Goal: Task Accomplishment & Management: Manage account settings

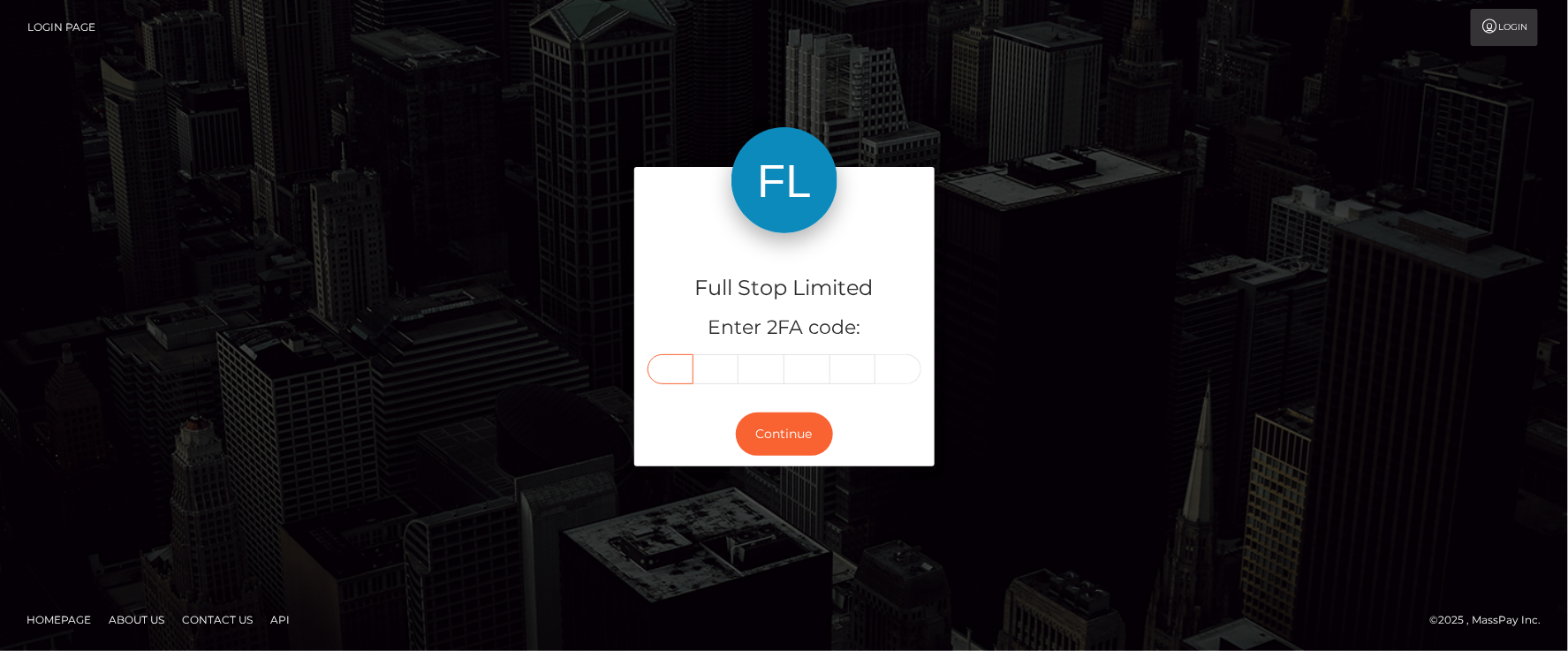
click at [678, 369] on input "text" at bounding box center [670, 369] width 46 height 30
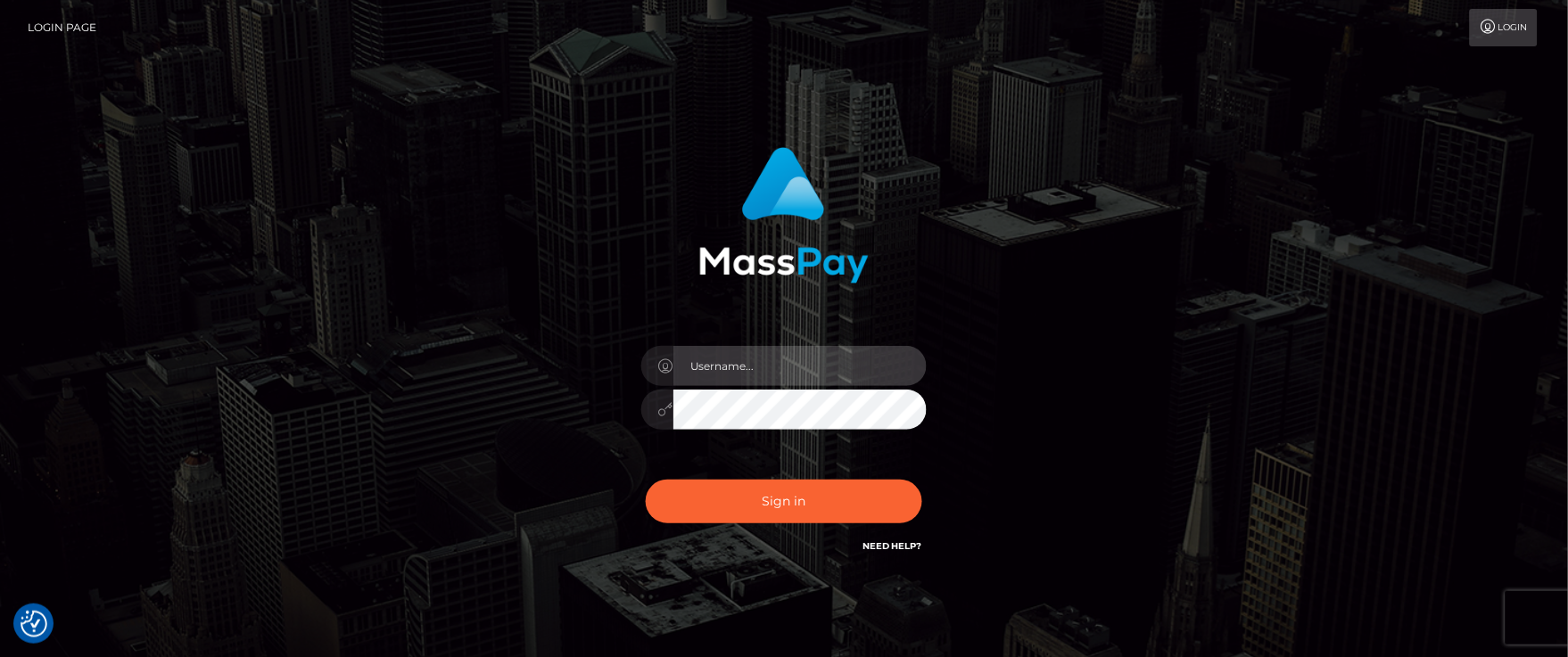
click at [725, 363] on input "text" at bounding box center [800, 366] width 254 height 40
type input "Janet.ACE"
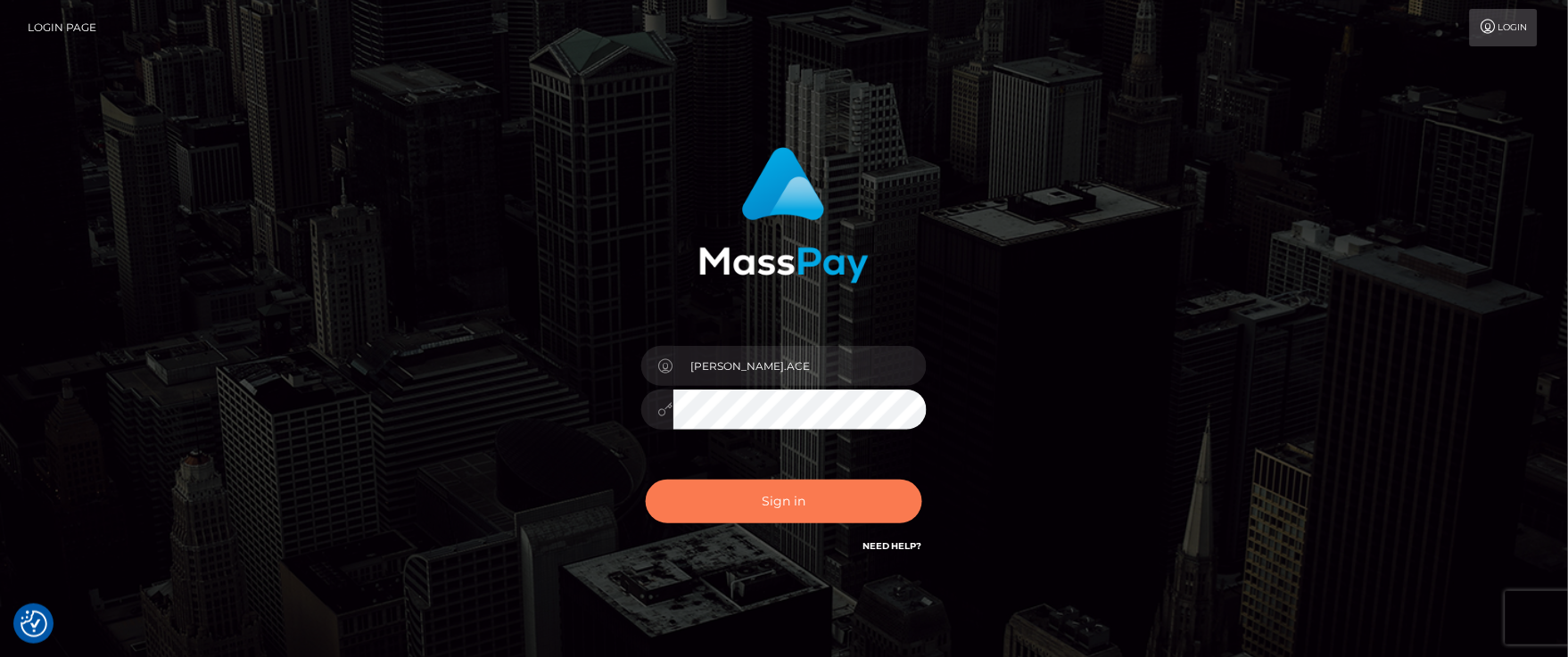
click at [728, 515] on button "Sign in" at bounding box center [784, 502] width 276 height 44
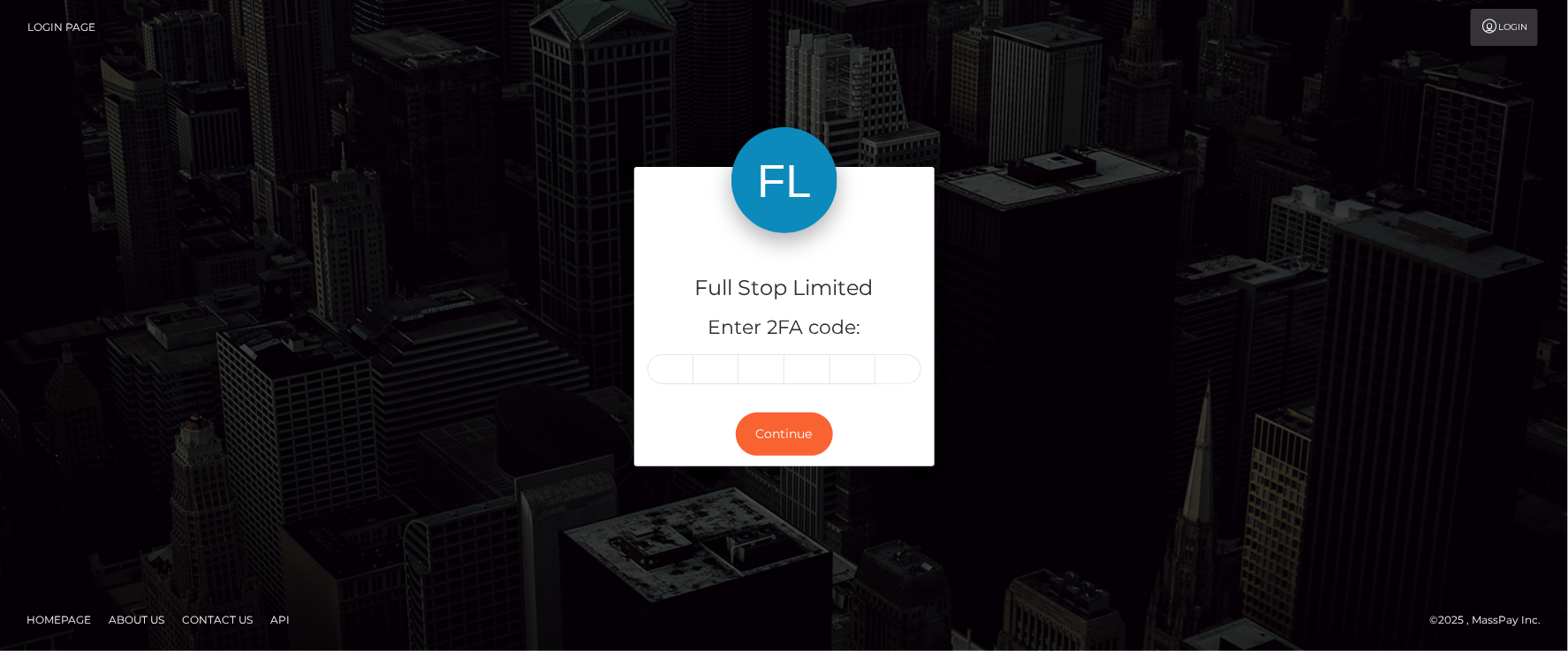
click at [680, 357] on input "text" at bounding box center [670, 369] width 46 height 30
type input "9"
type input "6"
type input "8"
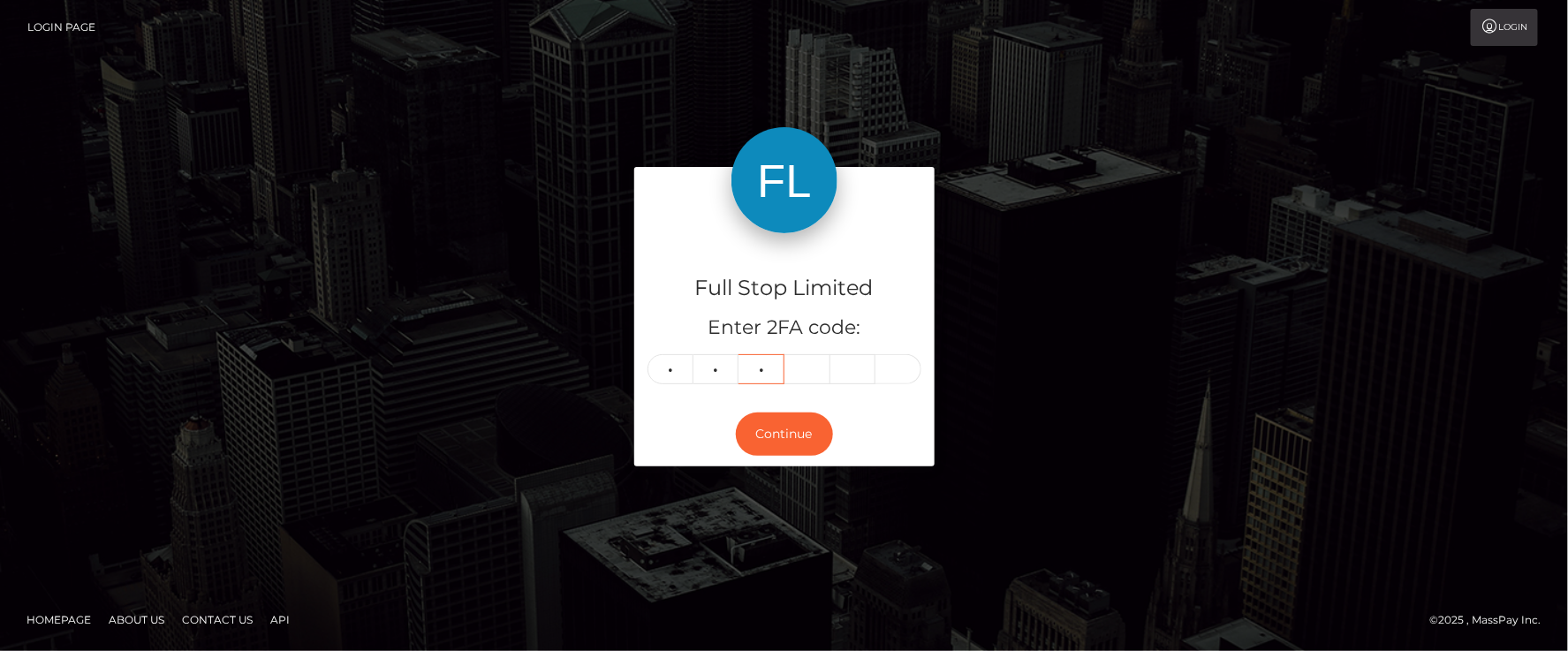
type input "6"
type input "7"
type input "0"
type input "2"
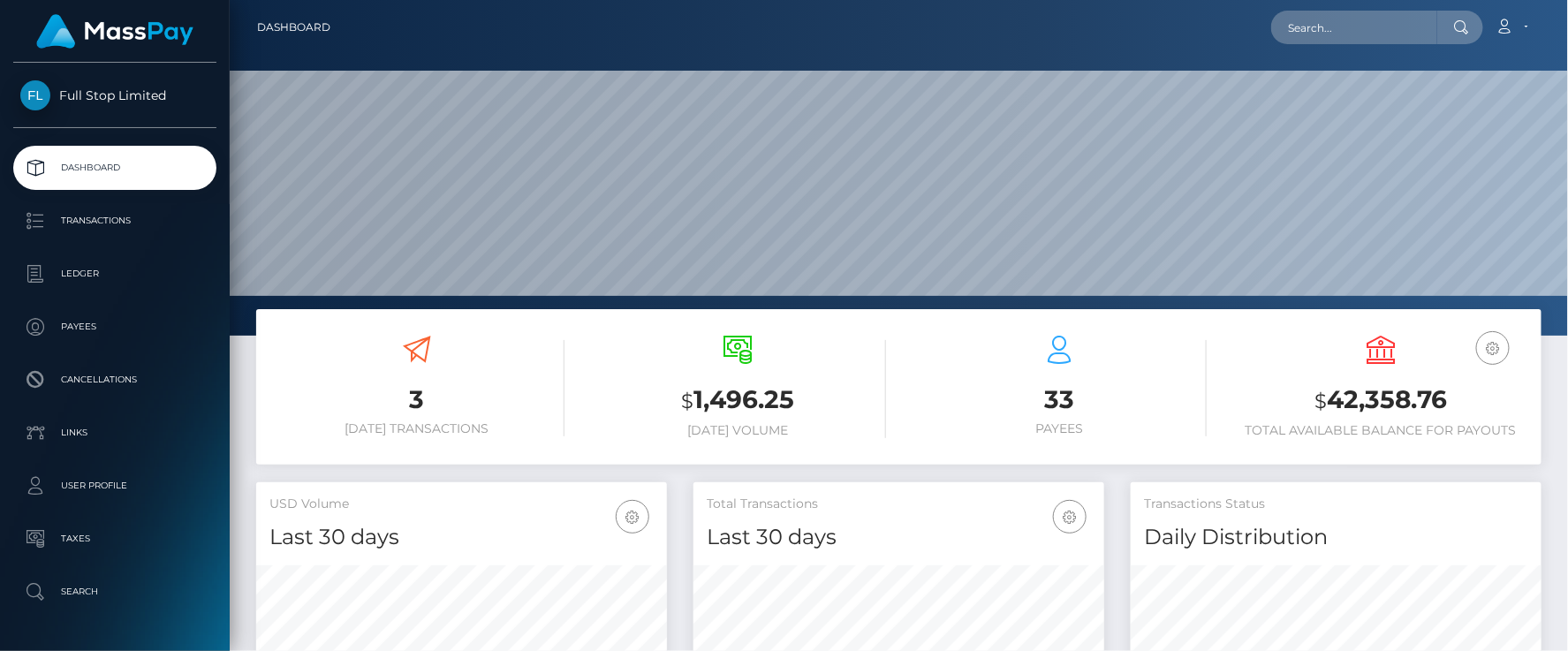
scroll to position [312, 410]
drag, startPoint x: 1325, startPoint y: 395, endPoint x: 1445, endPoint y: 396, distance: 120.0
click at [1445, 396] on h3 "$ 42,358.76" at bounding box center [1381, 401] width 295 height 36
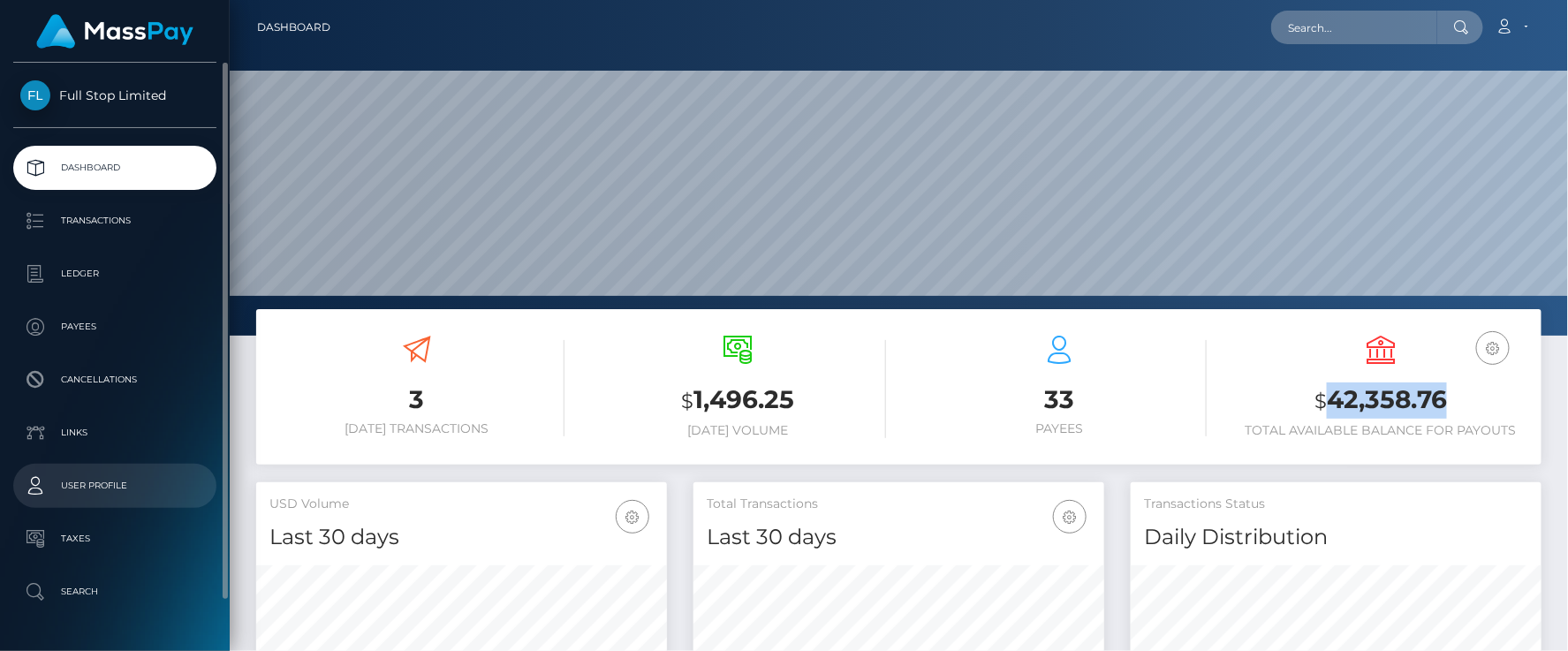
copy h3 "42,358.76"
